Goal: Task Accomplishment & Management: Manage account settings

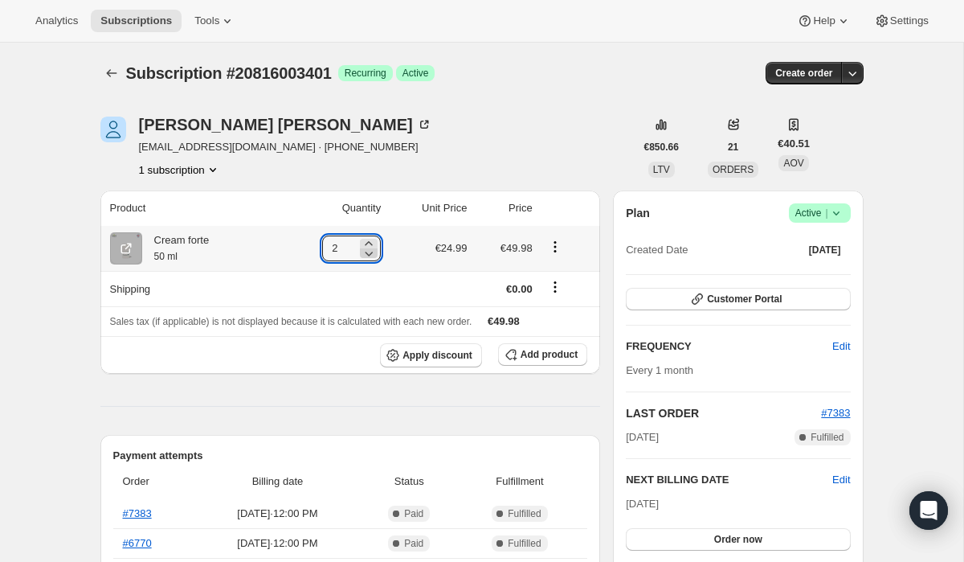
click at [368, 253] on icon at bounding box center [370, 253] width 8 height 5
type input "1"
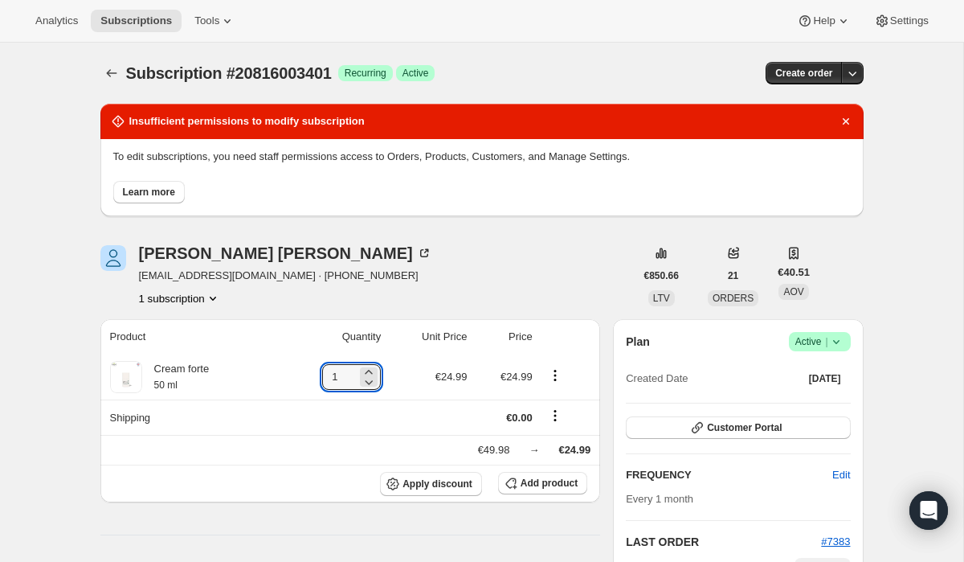
click at [160, 200] on button "Learn more" at bounding box center [148, 192] width 71 height 22
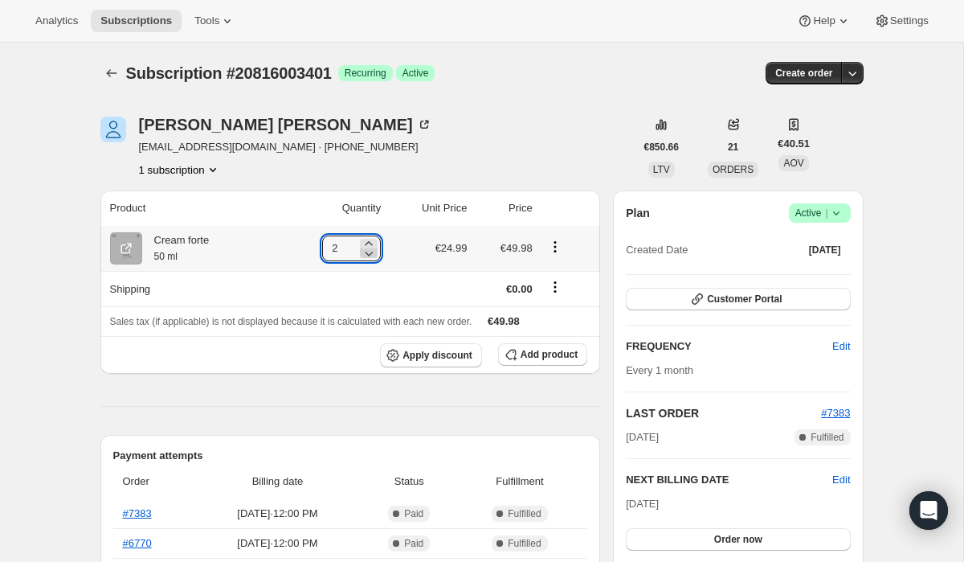
click at [366, 254] on icon at bounding box center [370, 253] width 8 height 5
type input "1"
click at [741, 305] on button "Customer Portal" at bounding box center [738, 299] width 224 height 22
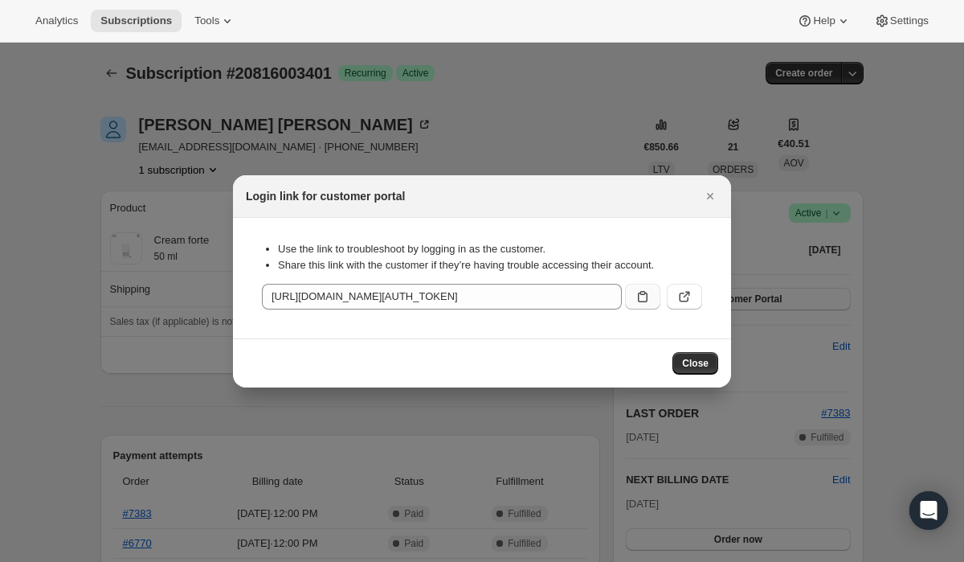
click at [648, 301] on icon ":r3h:" at bounding box center [643, 296] width 16 height 16
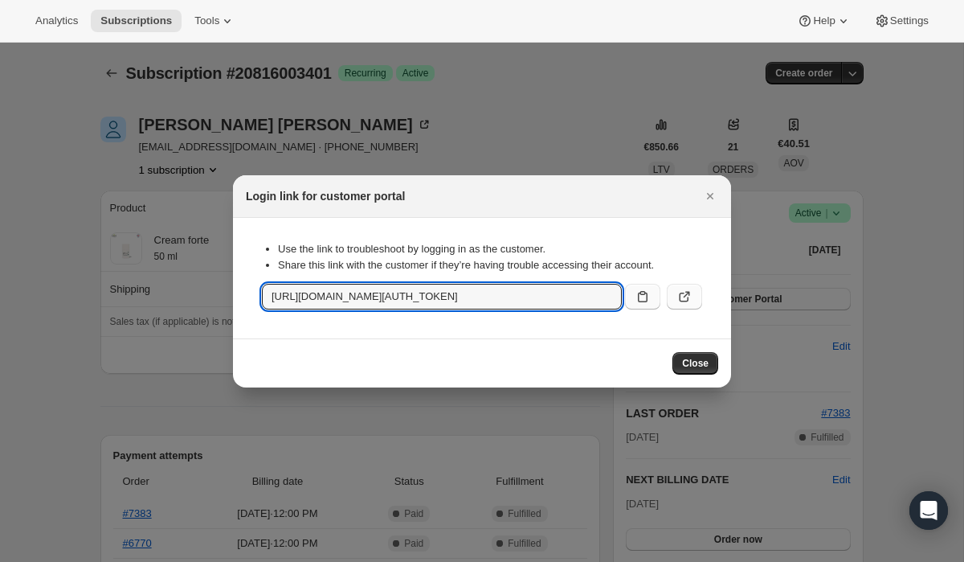
click at [689, 293] on icon ":r3h:" at bounding box center [687, 294] width 6 height 6
